Goal: Information Seeking & Learning: Learn about a topic

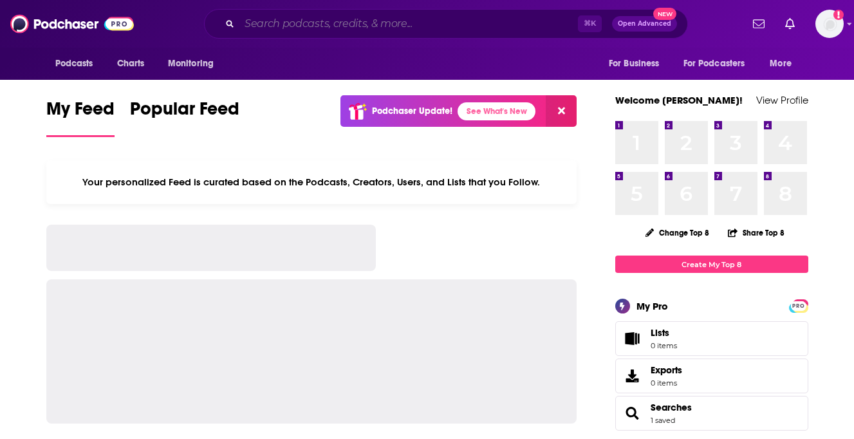
click at [319, 30] on input "Search podcasts, credits, & more..." at bounding box center [408, 24] width 338 height 21
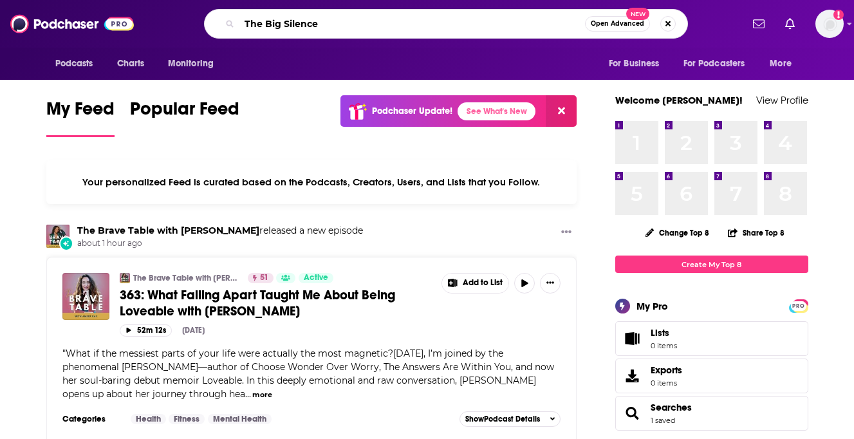
type input "The Big Silence"
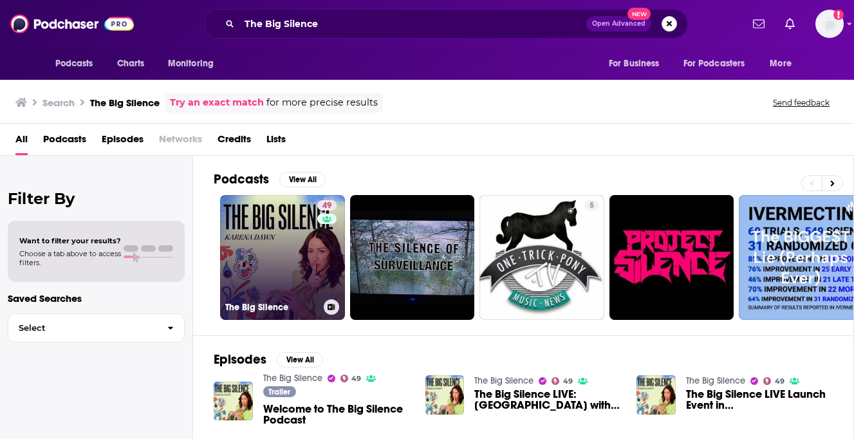
click at [266, 245] on link "49 The Big Silence" at bounding box center [282, 257] width 125 height 125
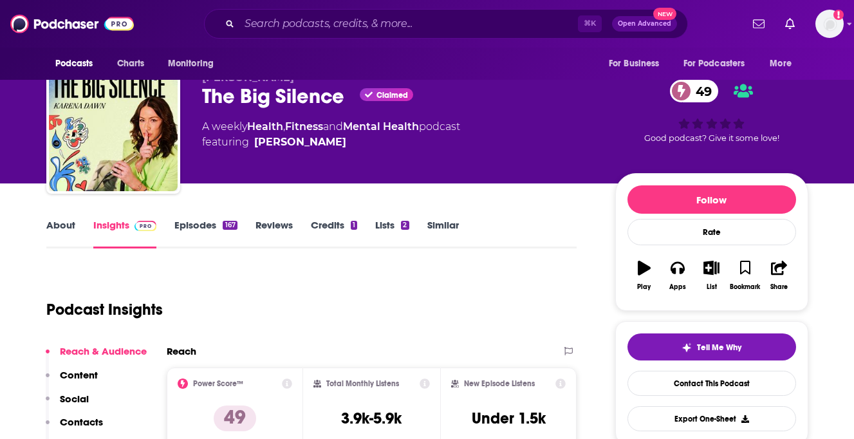
scroll to position [4, 0]
